Goal: Check status

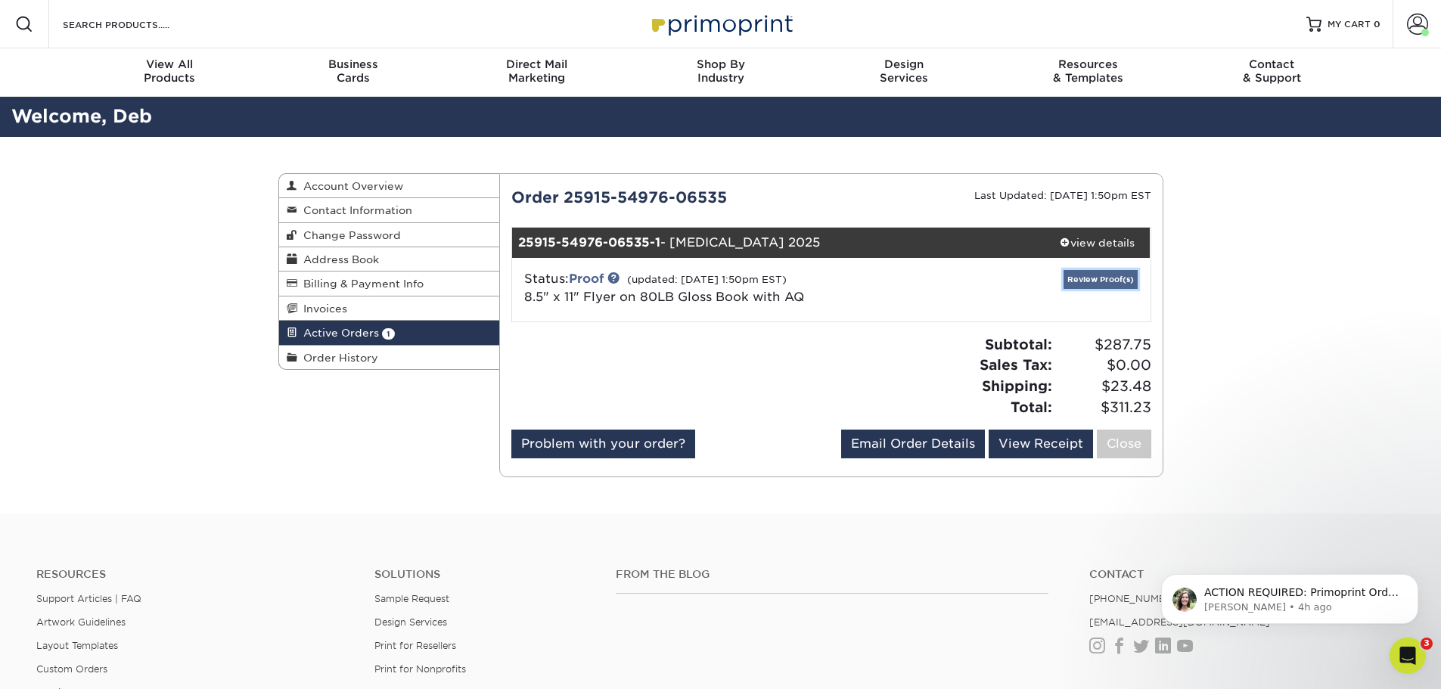
click at [1086, 274] on link "Review Proof(s)" at bounding box center [1100, 279] width 74 height 19
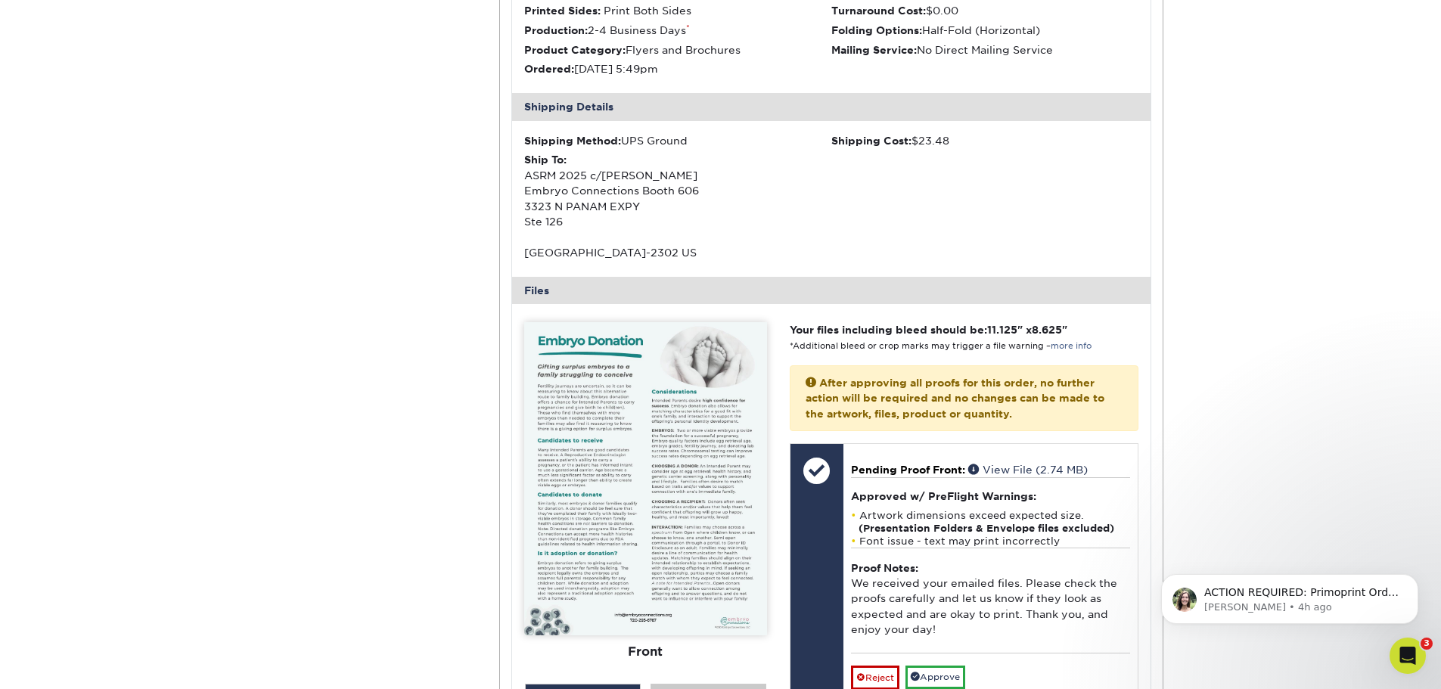
scroll to position [529, 0]
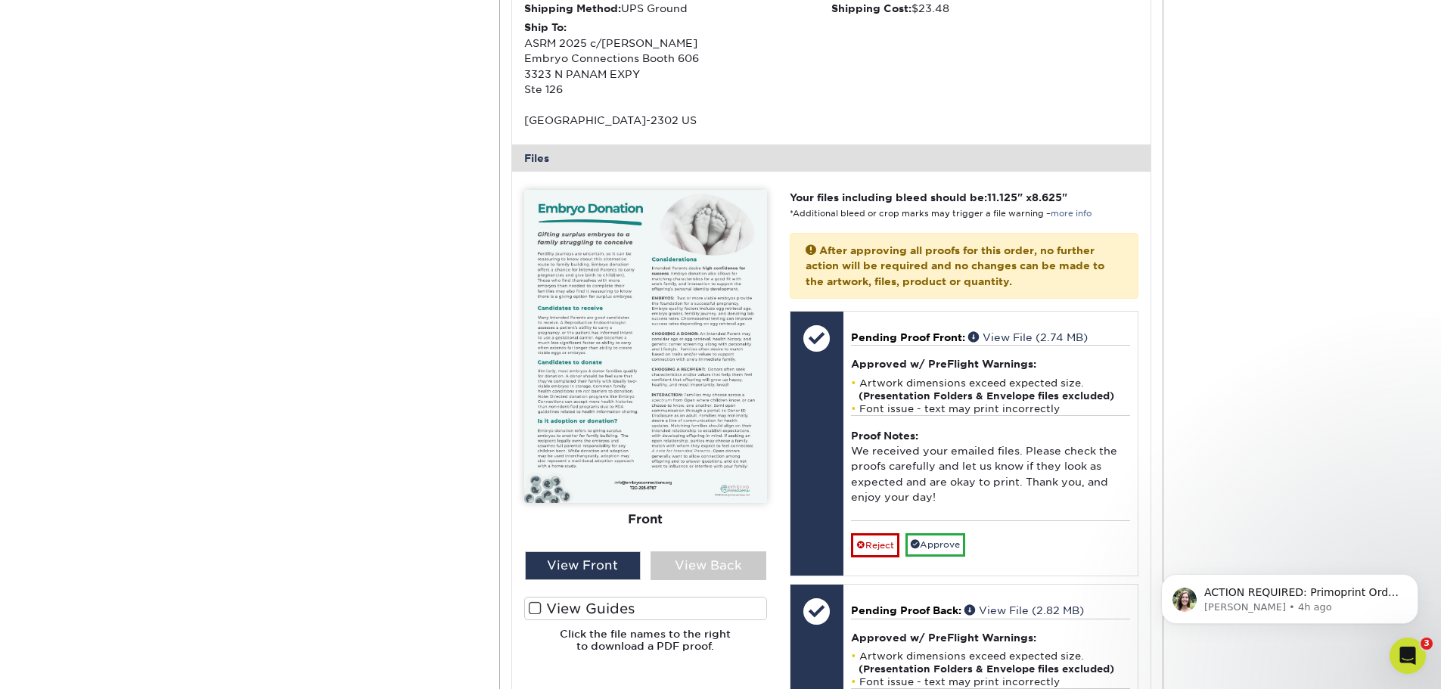
click at [675, 371] on img at bounding box center [645, 346] width 243 height 313
click at [606, 562] on div "View Front" at bounding box center [583, 565] width 116 height 29
click at [670, 571] on div "View Back" at bounding box center [708, 565] width 116 height 29
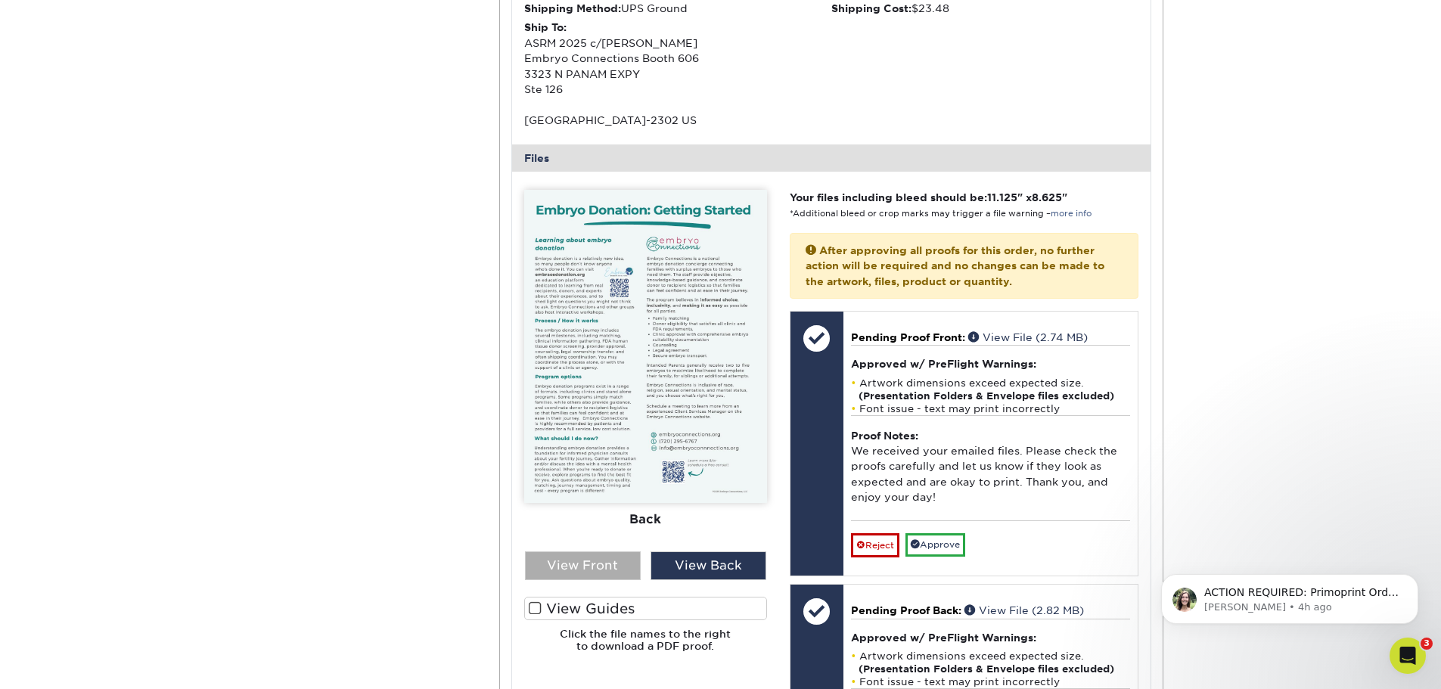
click at [594, 575] on div "View Front" at bounding box center [583, 565] width 116 height 29
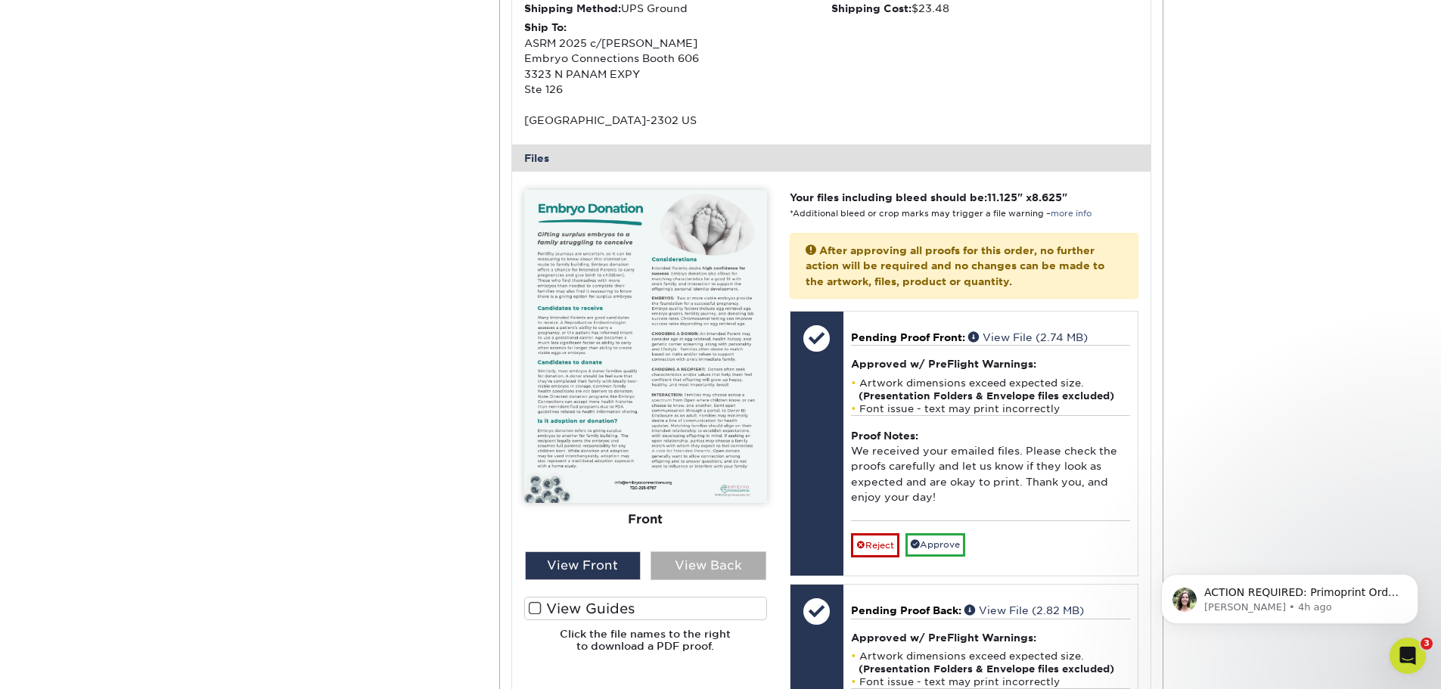
click at [684, 576] on div "View Back" at bounding box center [708, 565] width 116 height 29
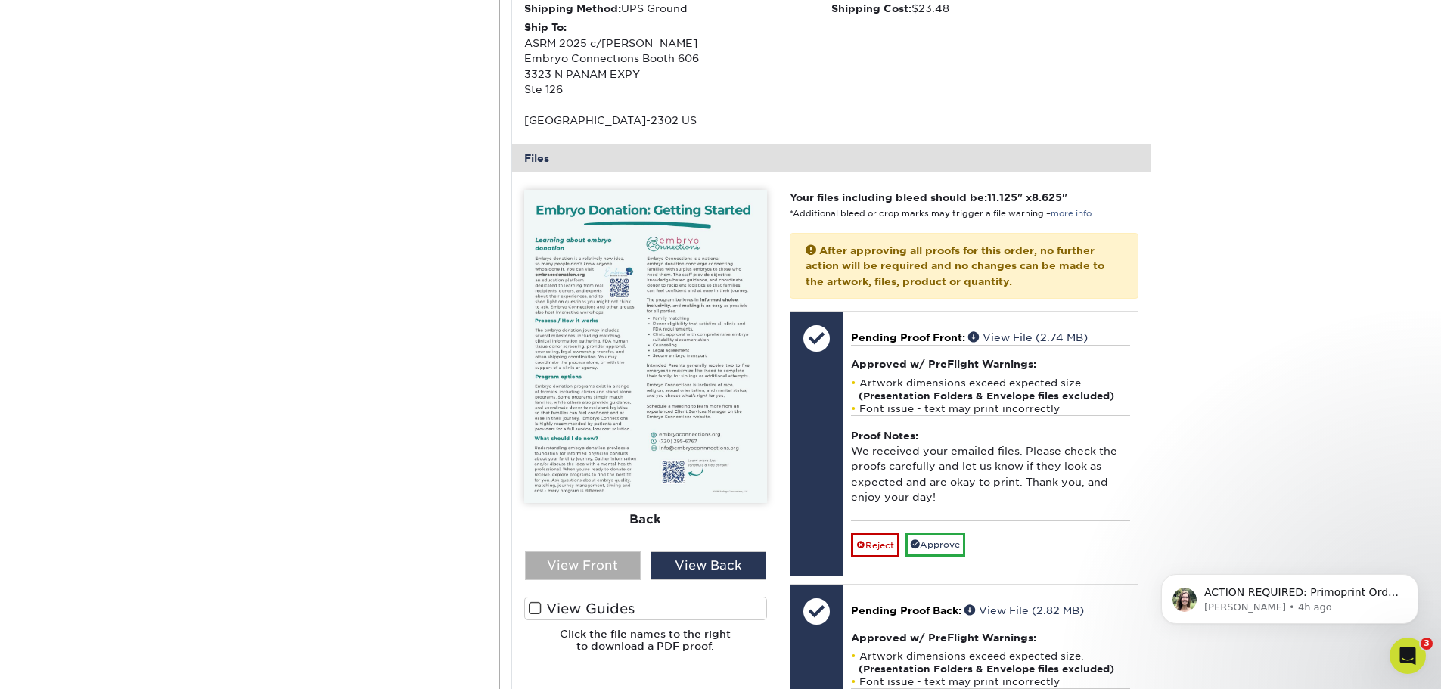
click at [591, 573] on div "View Front" at bounding box center [583, 565] width 116 height 29
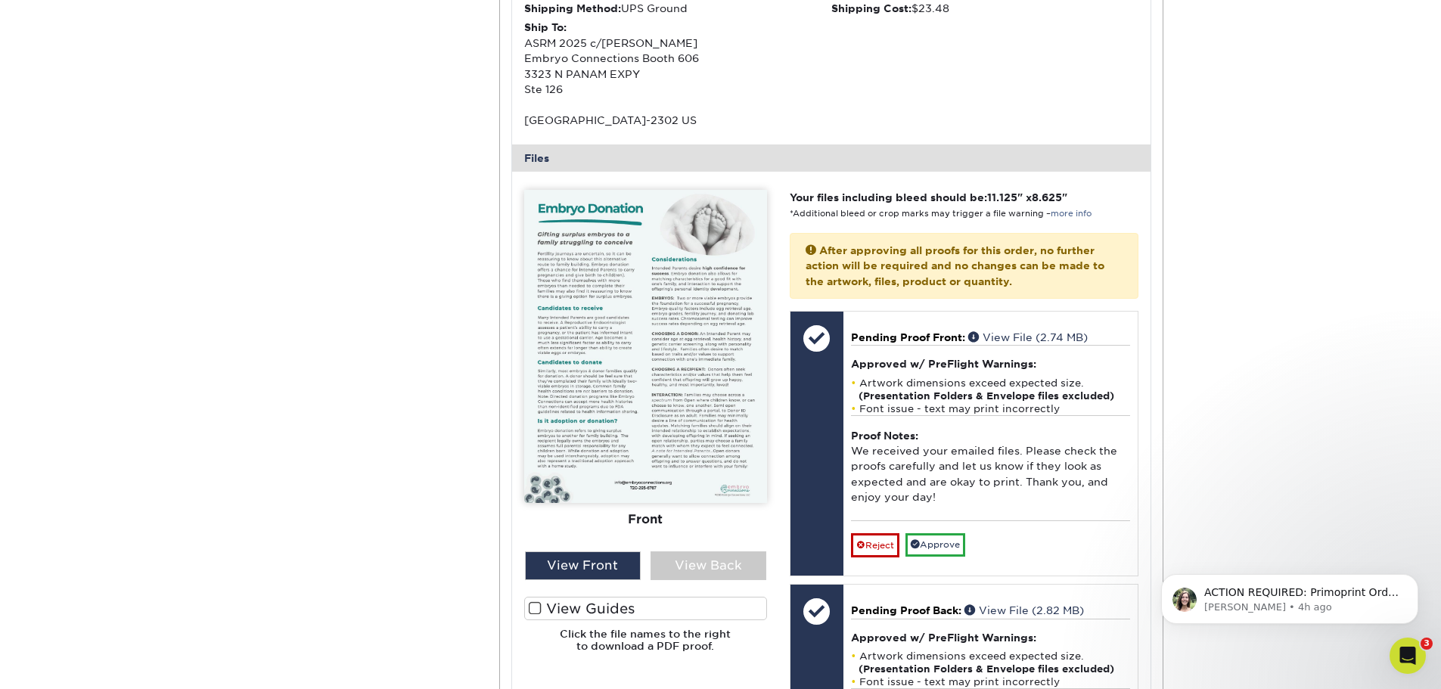
click at [532, 606] on span at bounding box center [535, 608] width 13 height 14
click at [0, 0] on input "View Guides" at bounding box center [0, 0] width 0 height 0
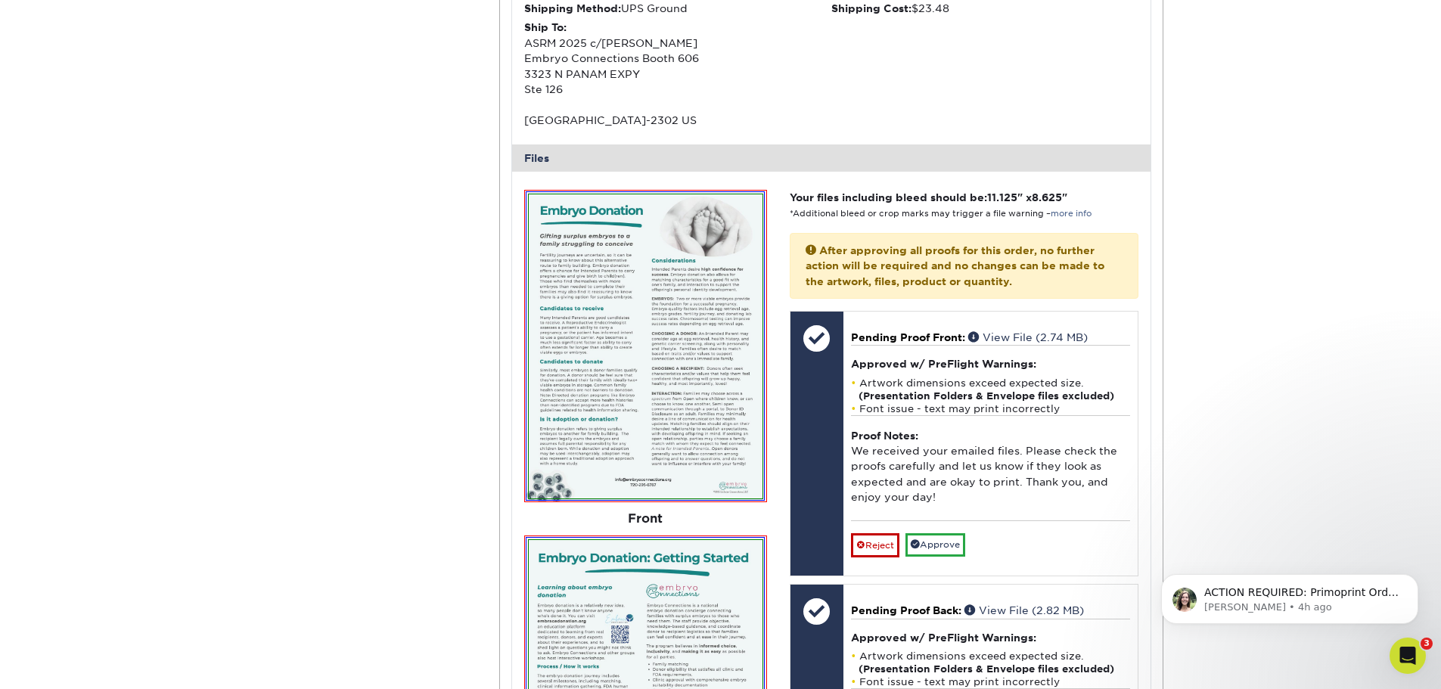
click at [1315, 369] on div "Active Orders Account Overview Contact Information Change Password Address Book…" at bounding box center [720, 405] width 1441 height 1597
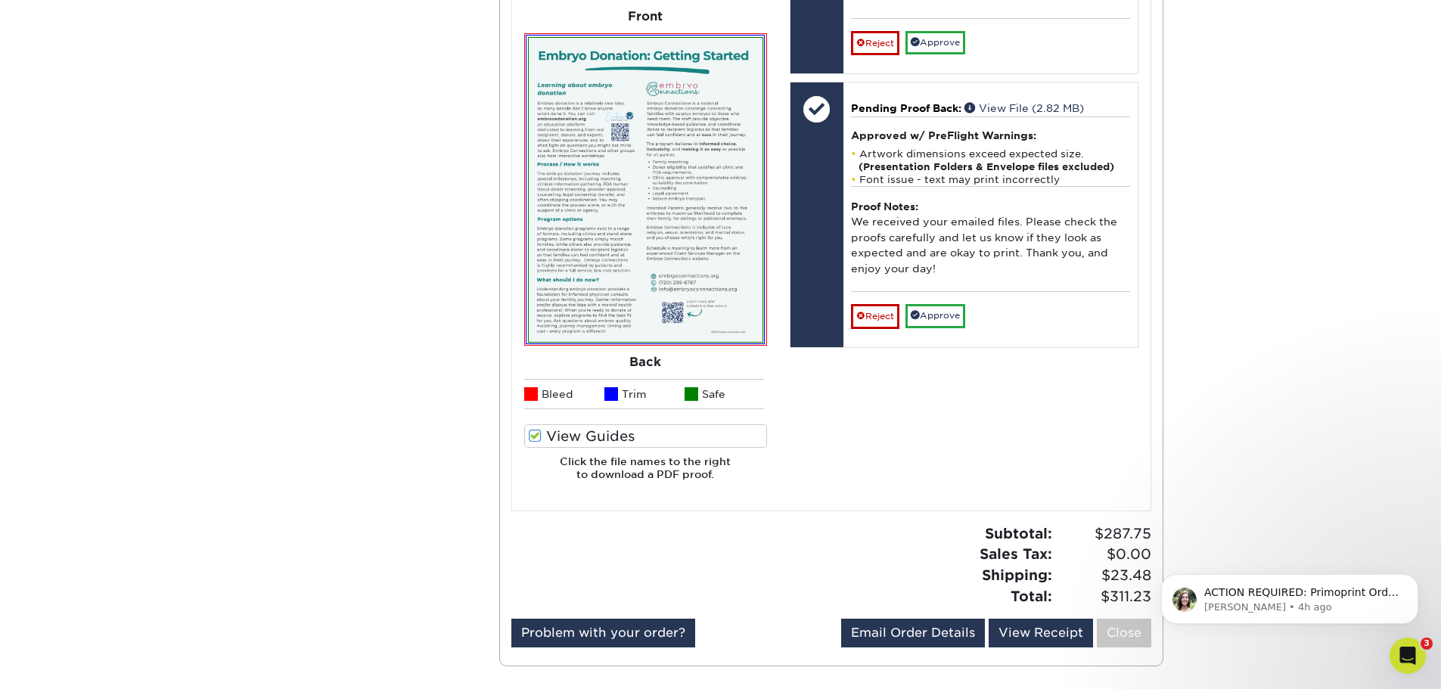
scroll to position [1059, 0]
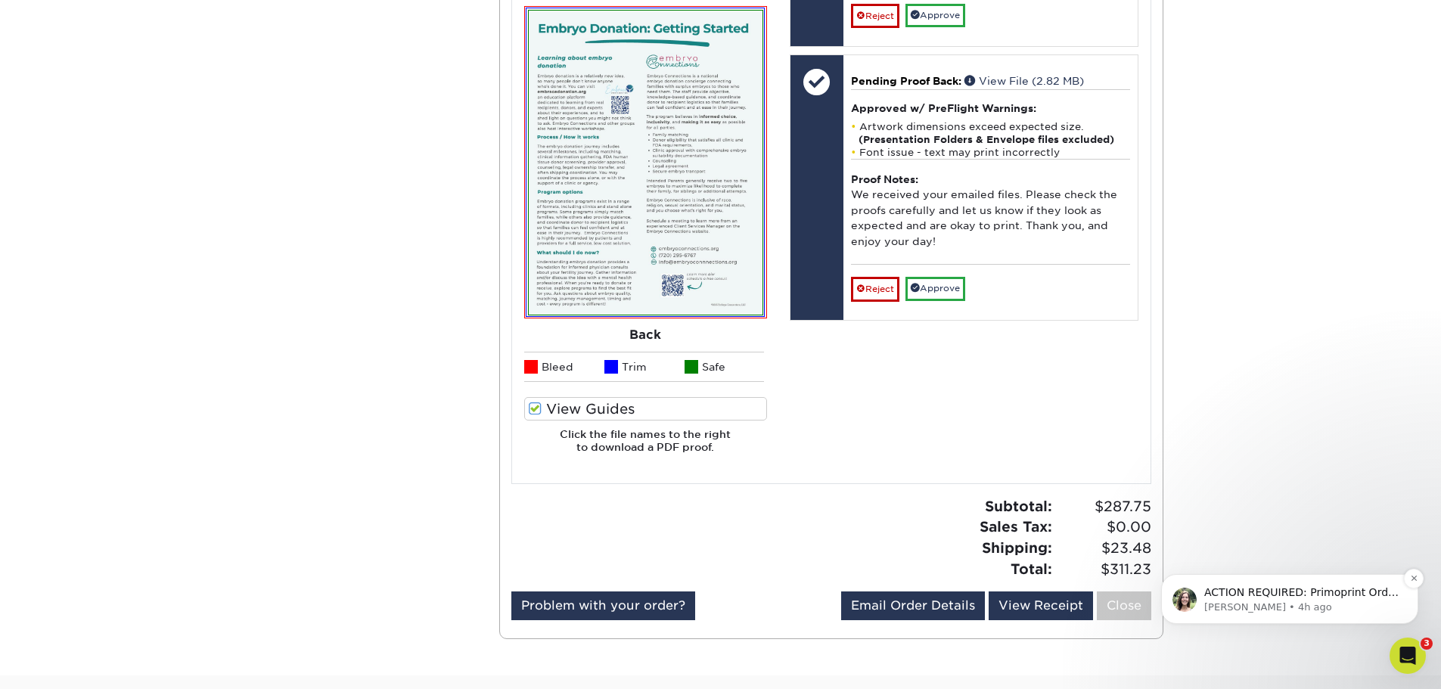
click at [1304, 607] on p "[PERSON_NAME] • 4h ago" at bounding box center [1301, 608] width 195 height 14
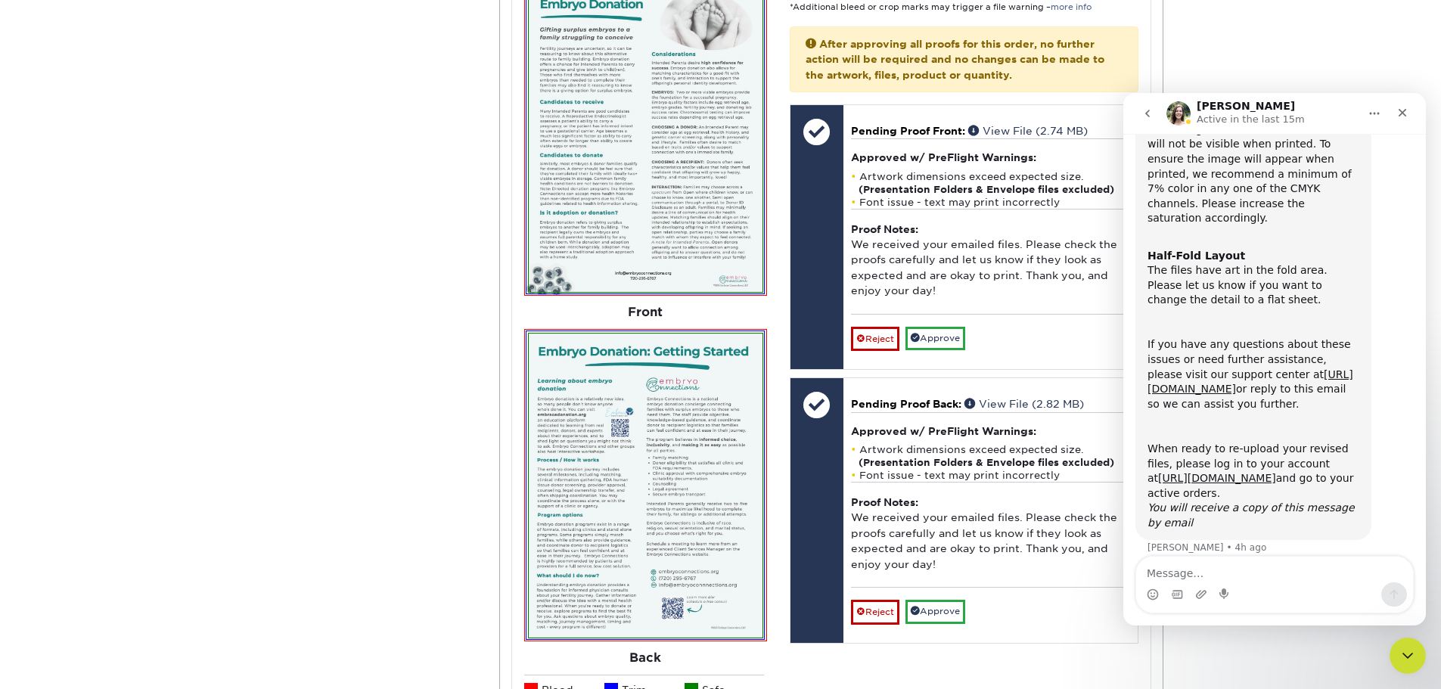
scroll to position [681, 0]
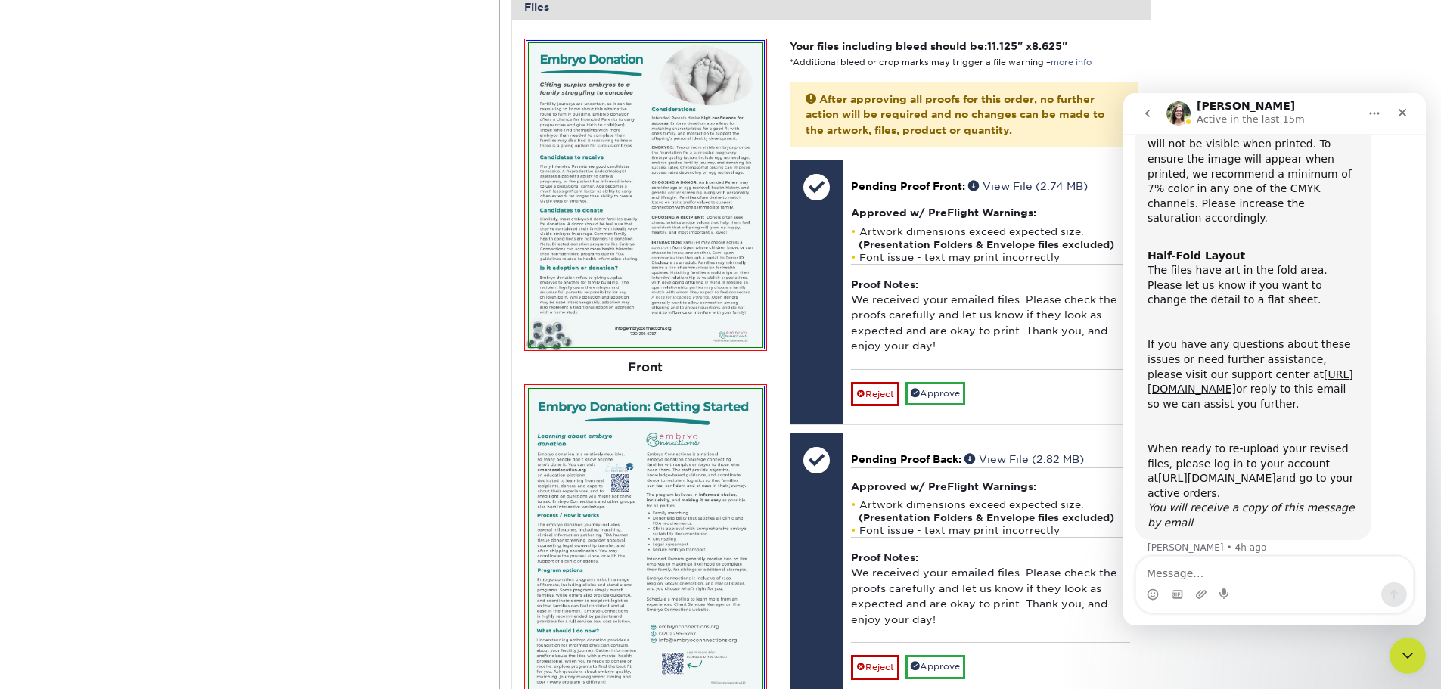
click at [610, 172] on img at bounding box center [646, 195] width 234 height 304
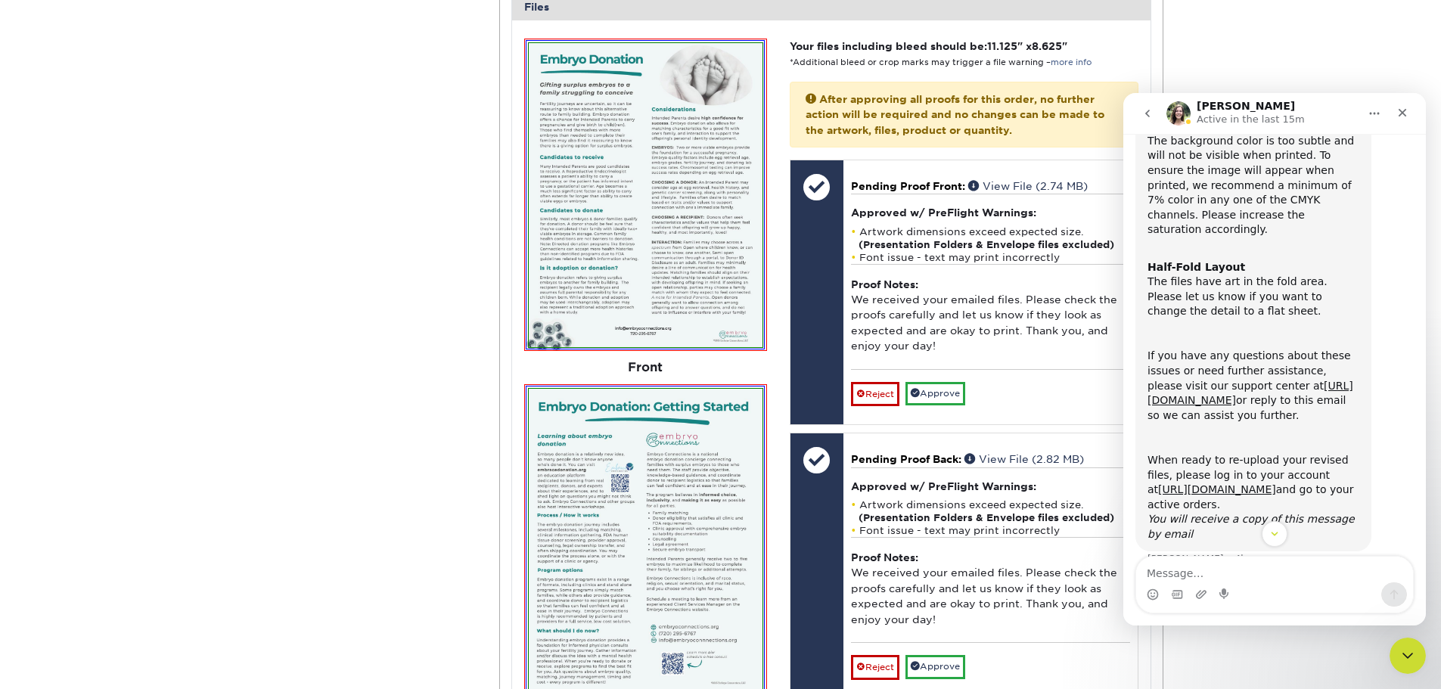
scroll to position [200, 0]
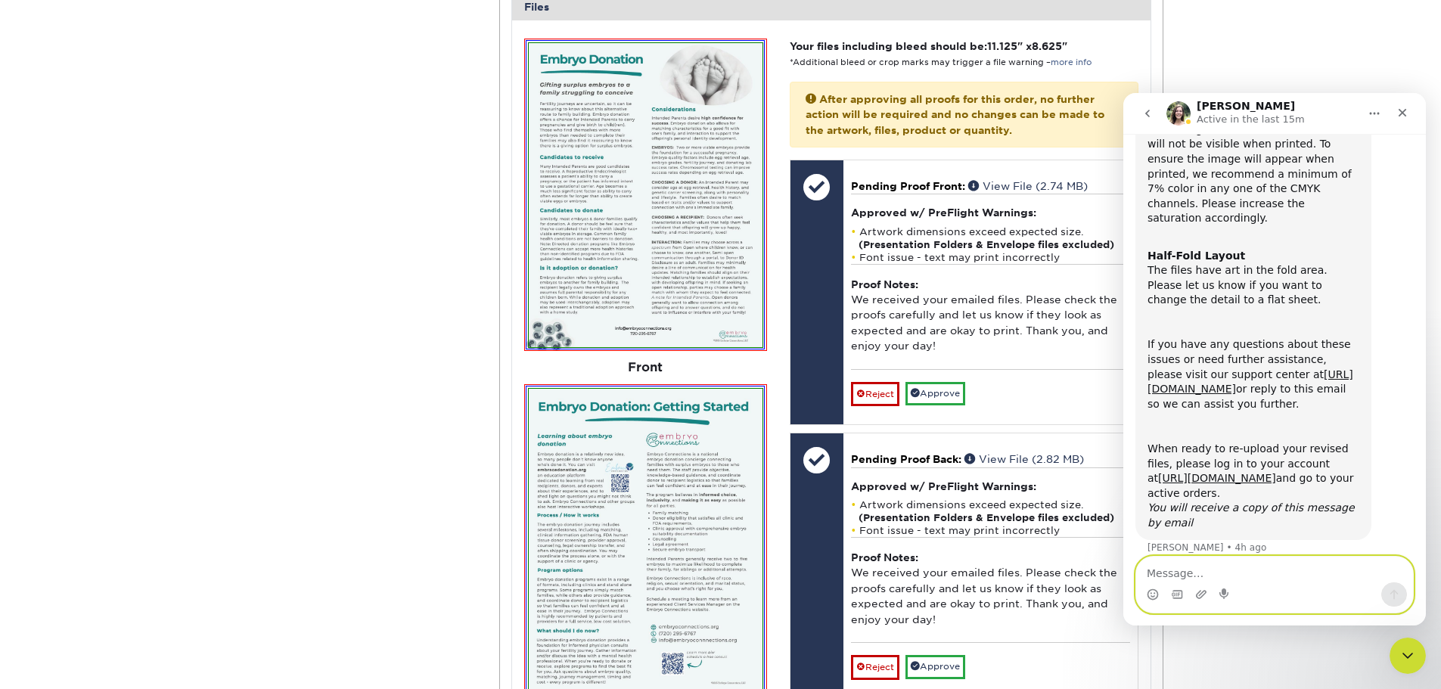
click at [1178, 573] on textarea "Message…" at bounding box center [1274, 570] width 277 height 26
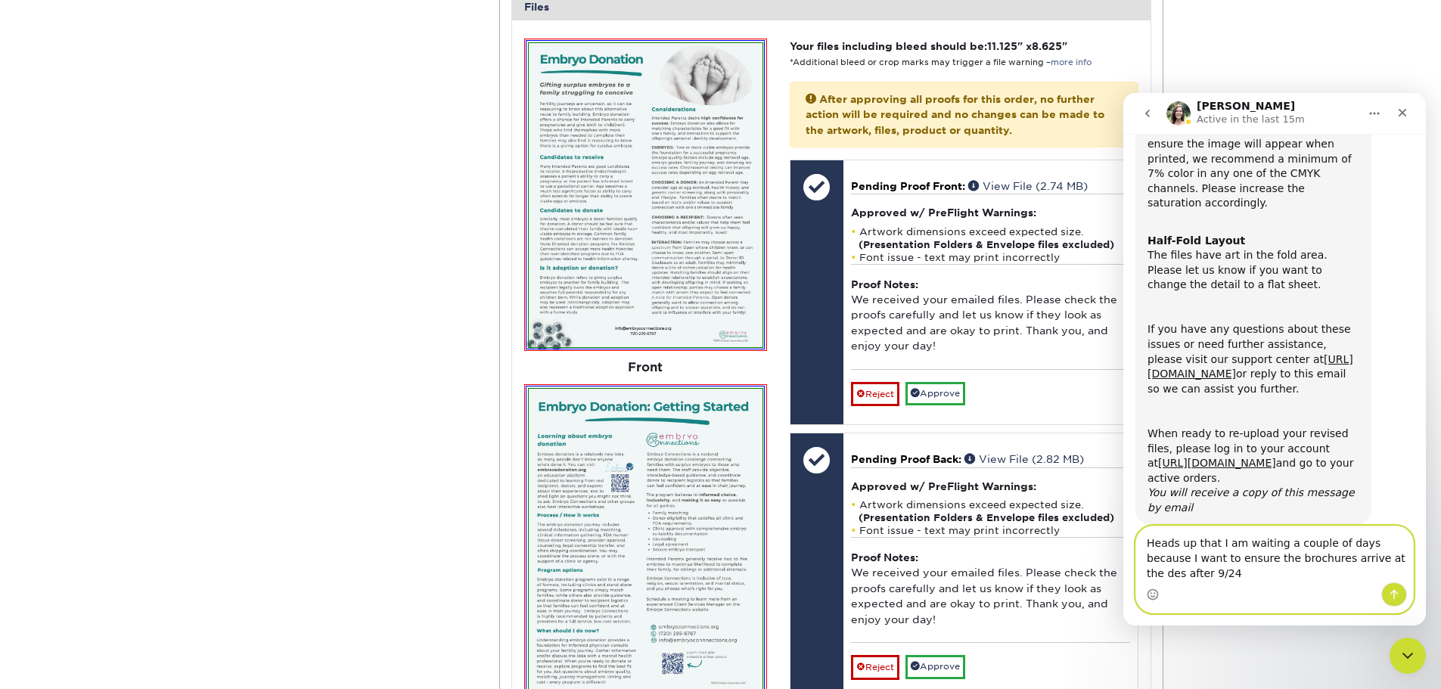
scroll to position [231, 0]
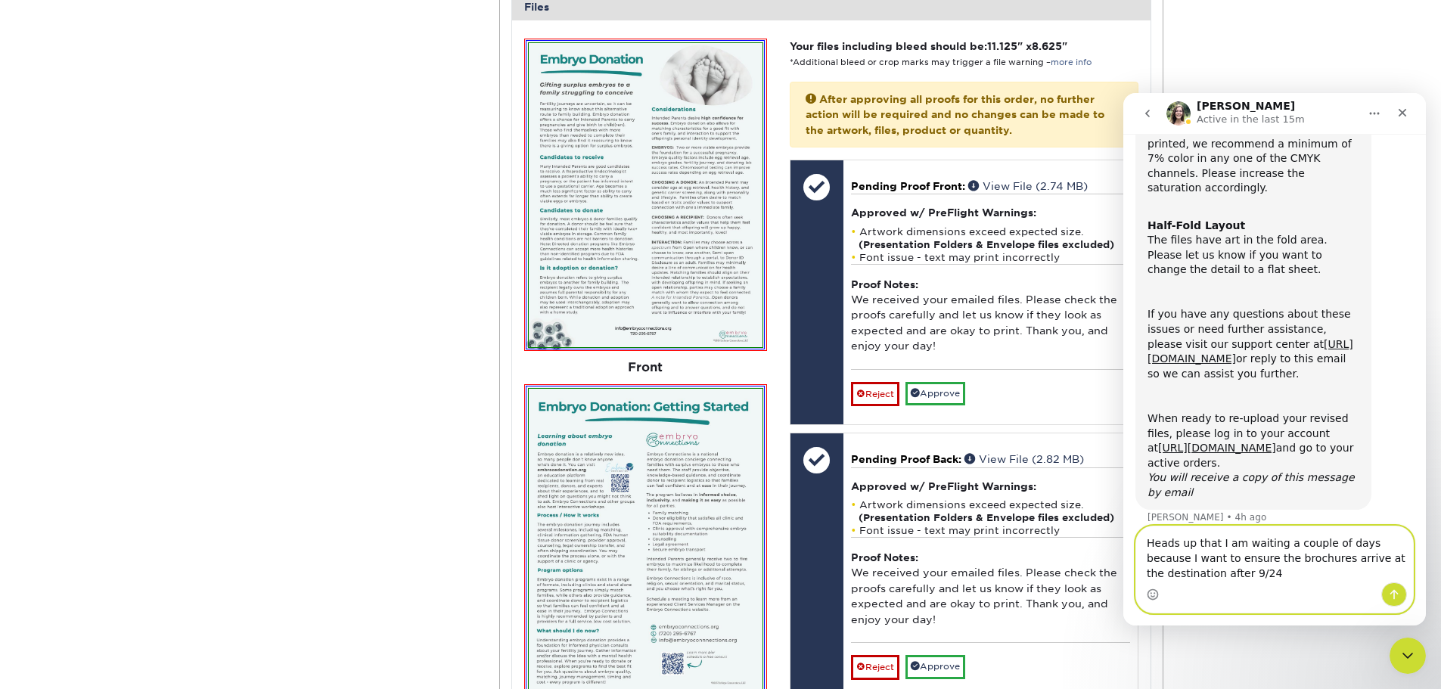
drag, startPoint x: 1215, startPoint y: 548, endPoint x: 1131, endPoint y: 541, distance: 85.0
click at [1131, 541] on div "Heads up that I am waiting a couple of days because I want to ensure the brochu…" at bounding box center [1274, 570] width 303 height 88
type textarea "Thanks! I am waiting a couple of days to approve because I want to ensure the b…"
click at [1392, 595] on icon "Send a message…" at bounding box center [1394, 594] width 12 height 12
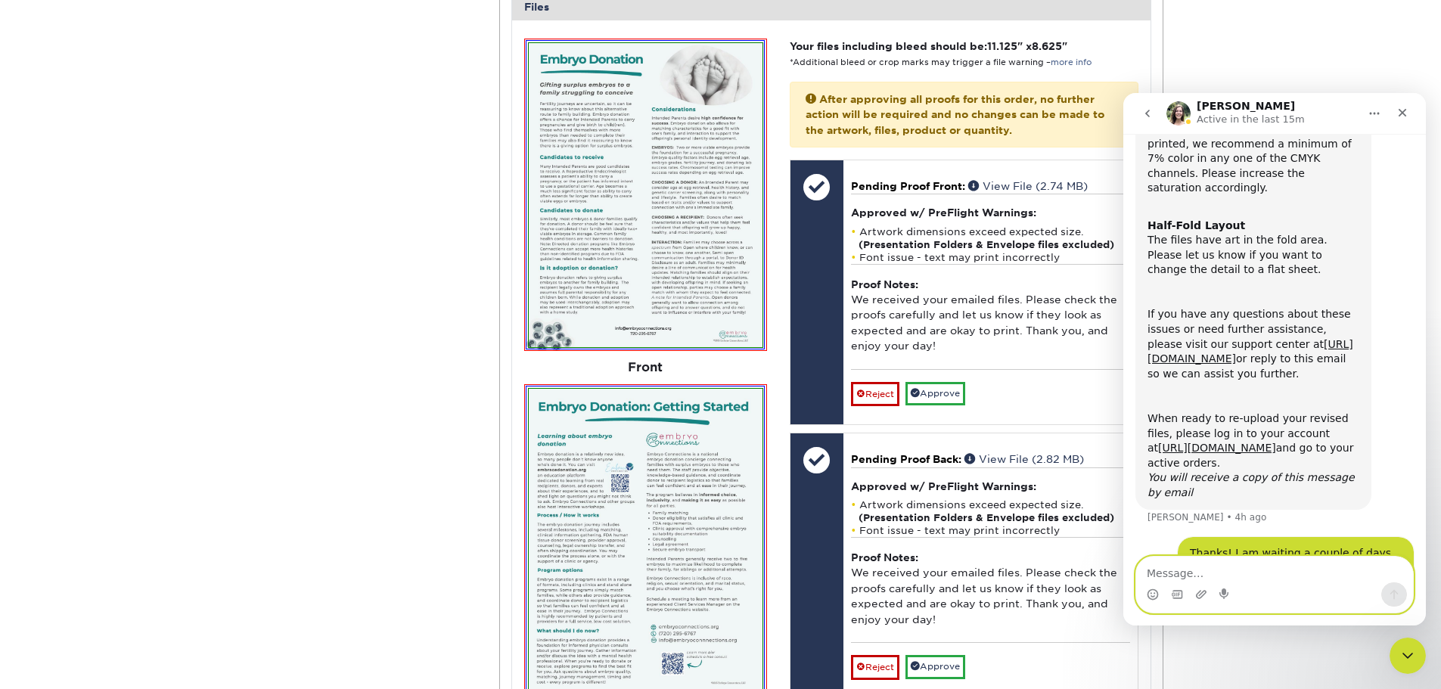
scroll to position [275, 0]
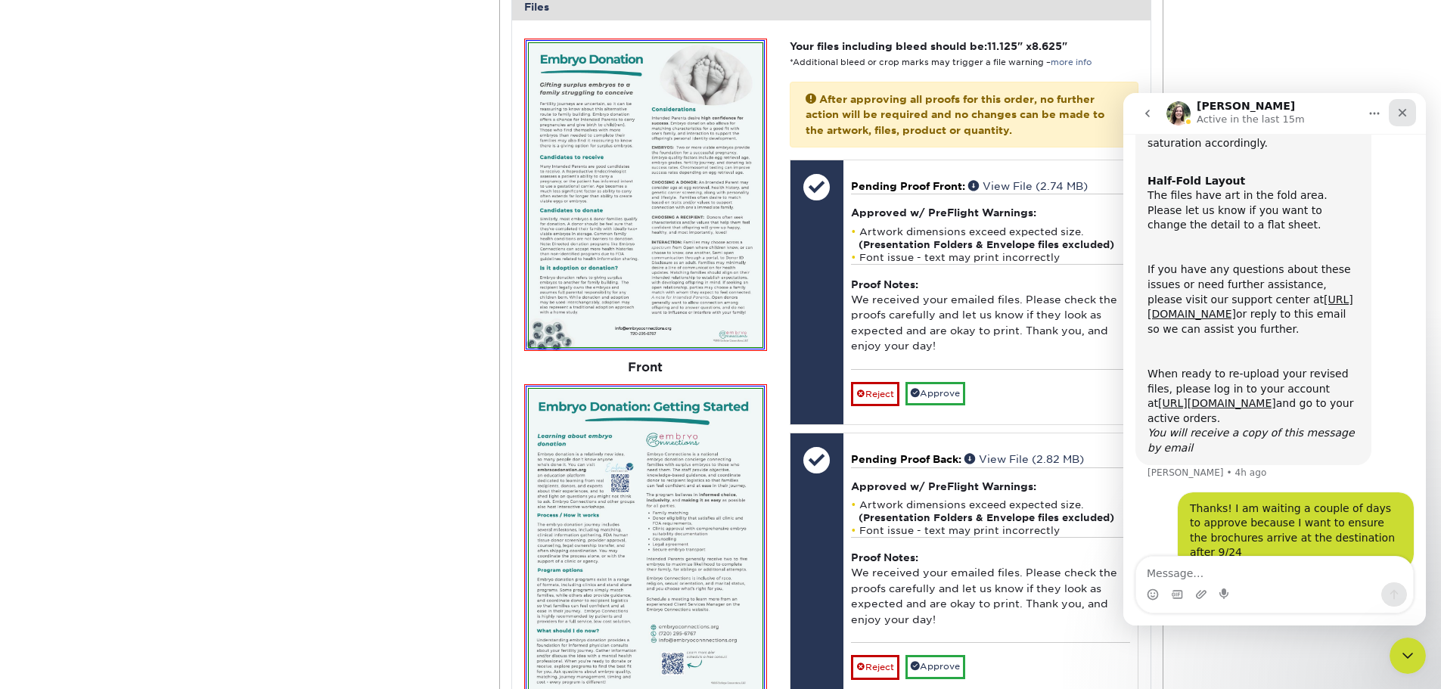
click at [1409, 116] on div "Close" at bounding box center [1402, 112] width 27 height 27
